Goal: Task Accomplishment & Management: Manage account settings

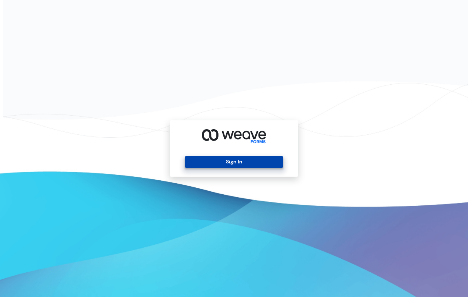
click at [254, 160] on button "Sign In" at bounding box center [234, 162] width 98 height 12
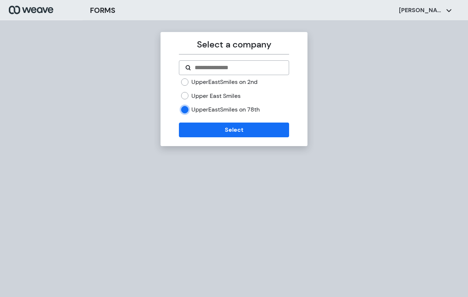
click at [193, 84] on label "UpperEastSmiles on 2nd" at bounding box center [225, 82] width 66 height 8
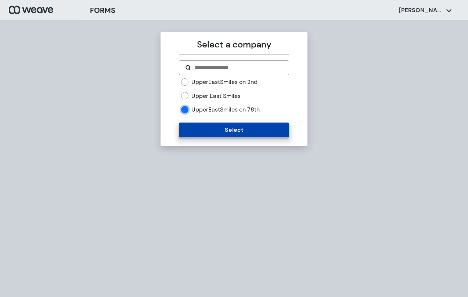
click at [248, 130] on button "Select" at bounding box center [234, 129] width 110 height 15
